Goal: Check status: Check status

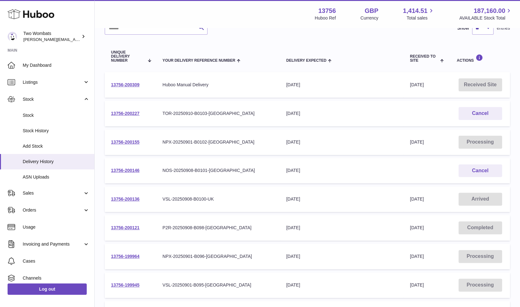
scroll to position [56, 0]
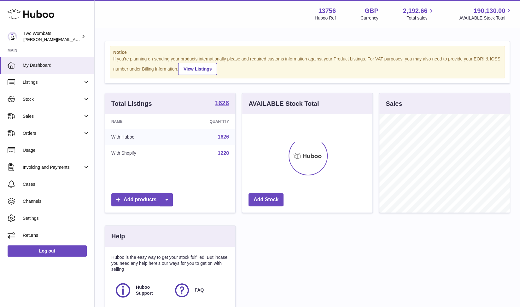
scroll to position [98, 130]
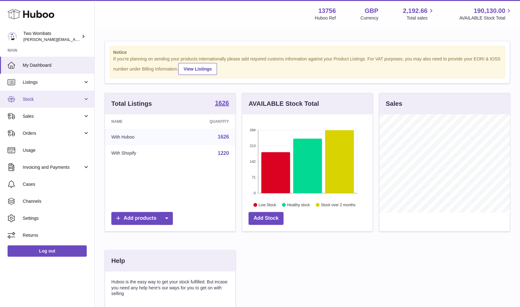
click at [87, 99] on link "Stock" at bounding box center [47, 99] width 94 height 17
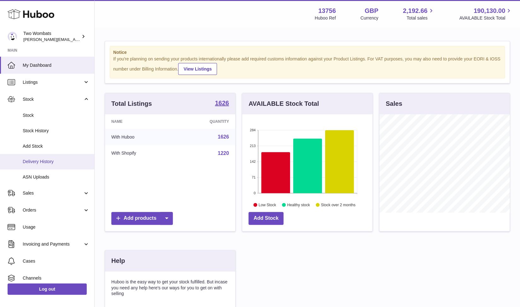
click at [46, 158] on link "Delivery History" at bounding box center [47, 161] width 94 height 15
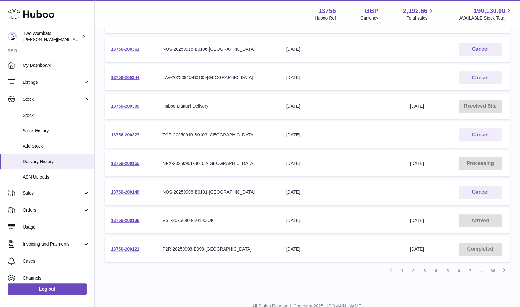
scroll to position [150, 0]
click at [133, 192] on link "13756-200146" at bounding box center [125, 191] width 28 height 5
click at [243, 27] on div "Menu Huboo 13756 Huboo Ref GBP Currency 2,192.66 Total sales 190,130.00 AVAILAB…" at bounding box center [307, 14] width 425 height 28
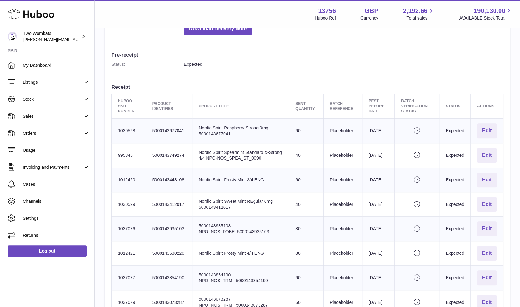
scroll to position [152, 0]
